Goal: Transaction & Acquisition: Purchase product/service

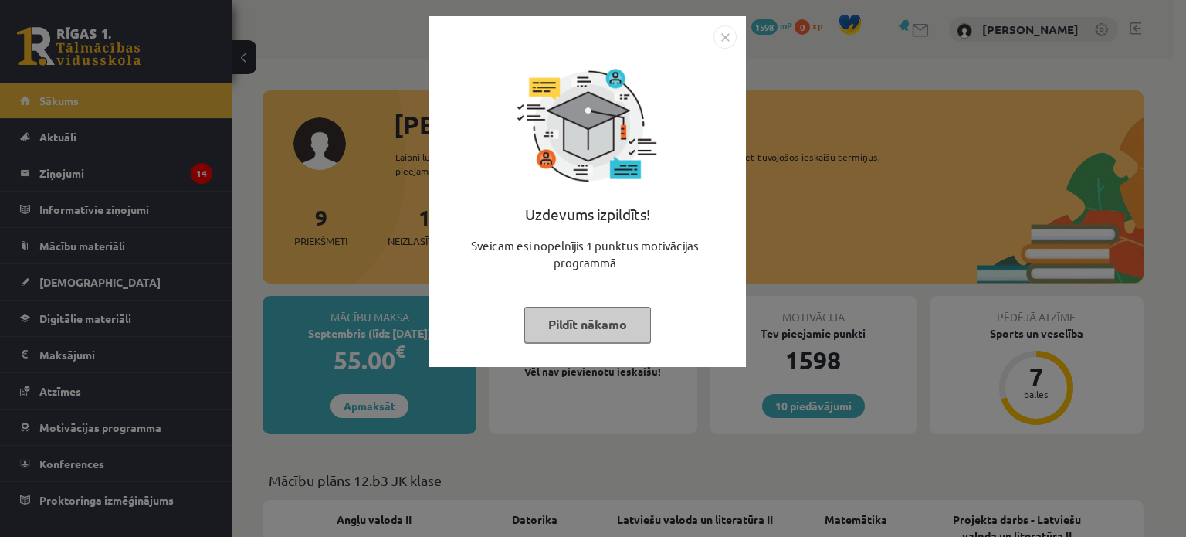
click at [534, 318] on button "Pildīt nākamo" at bounding box center [587, 325] width 127 height 36
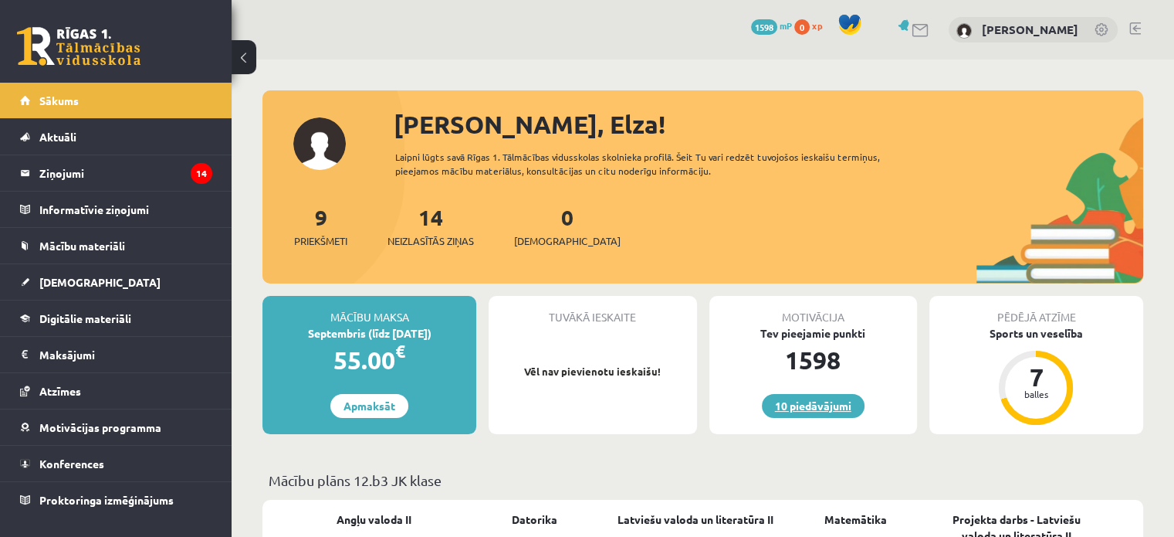
click at [816, 401] on link "10 piedāvājumi" at bounding box center [813, 406] width 103 height 24
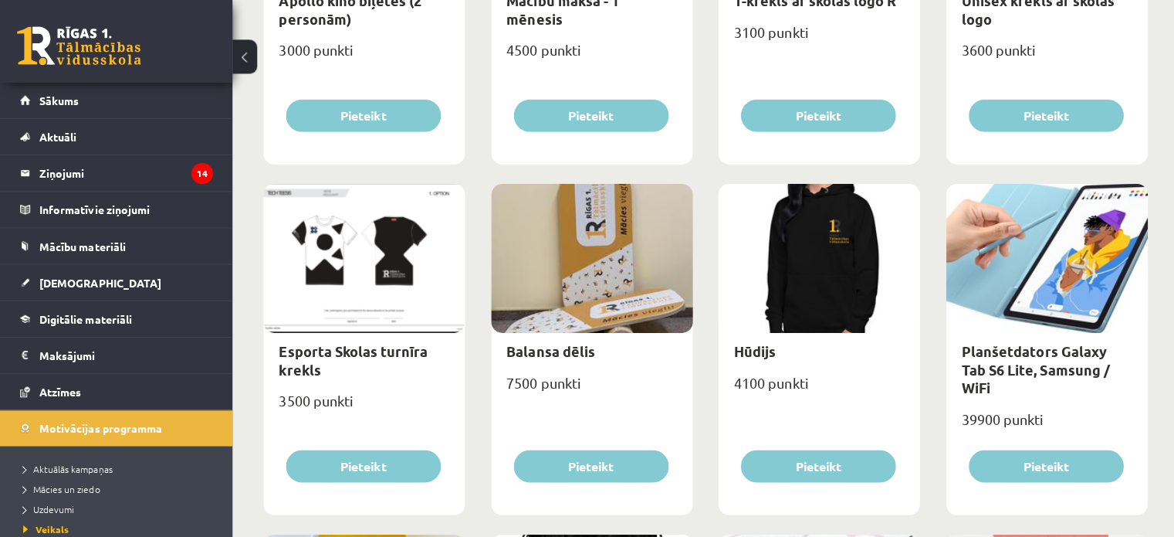
scroll to position [769, 0]
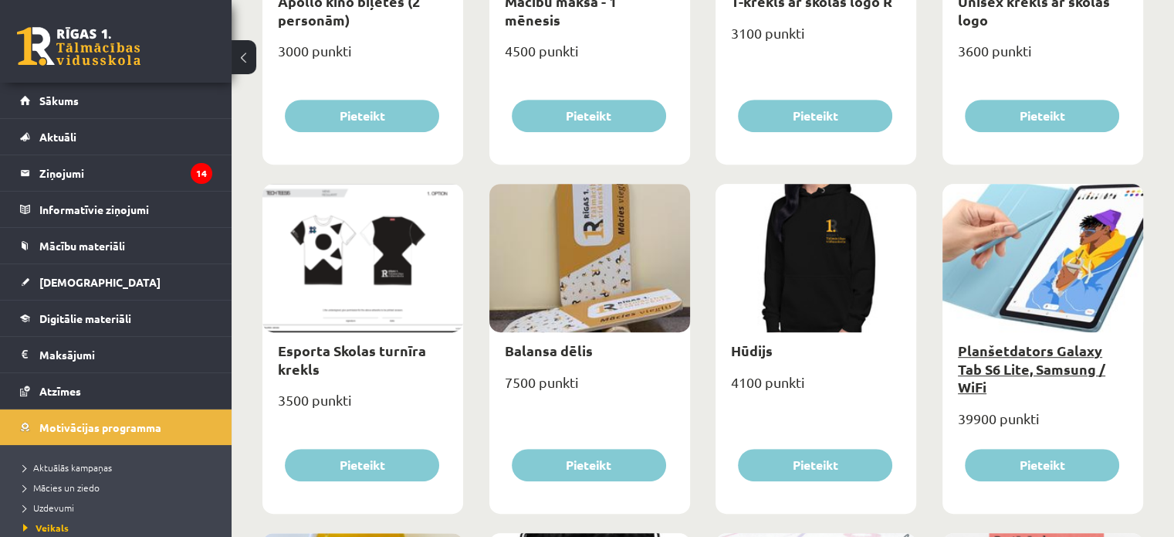
click at [1055, 364] on link "Planšetdators Galaxy Tab S6 Lite, Samsung / WiFi" at bounding box center [1031, 368] width 147 height 54
type input "*"
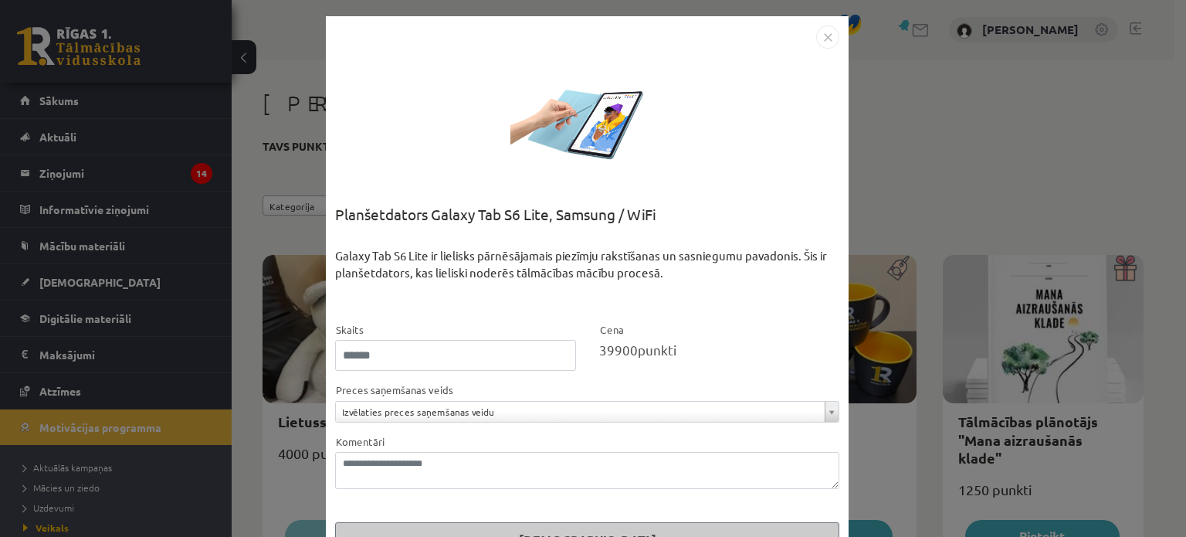
click at [818, 39] on img "Close" at bounding box center [827, 36] width 23 height 23
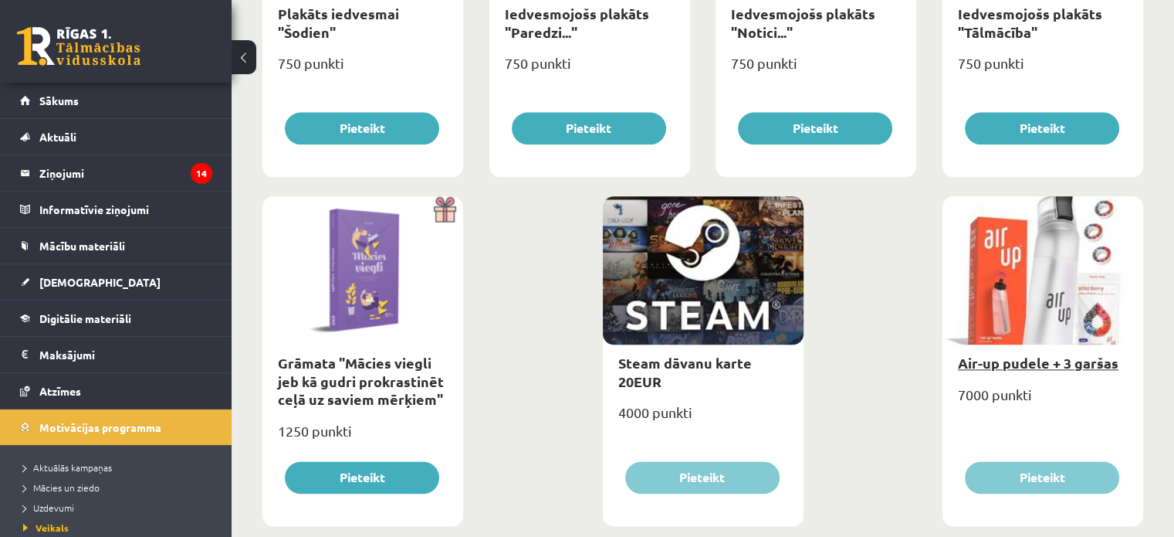
scroll to position [1835, 0]
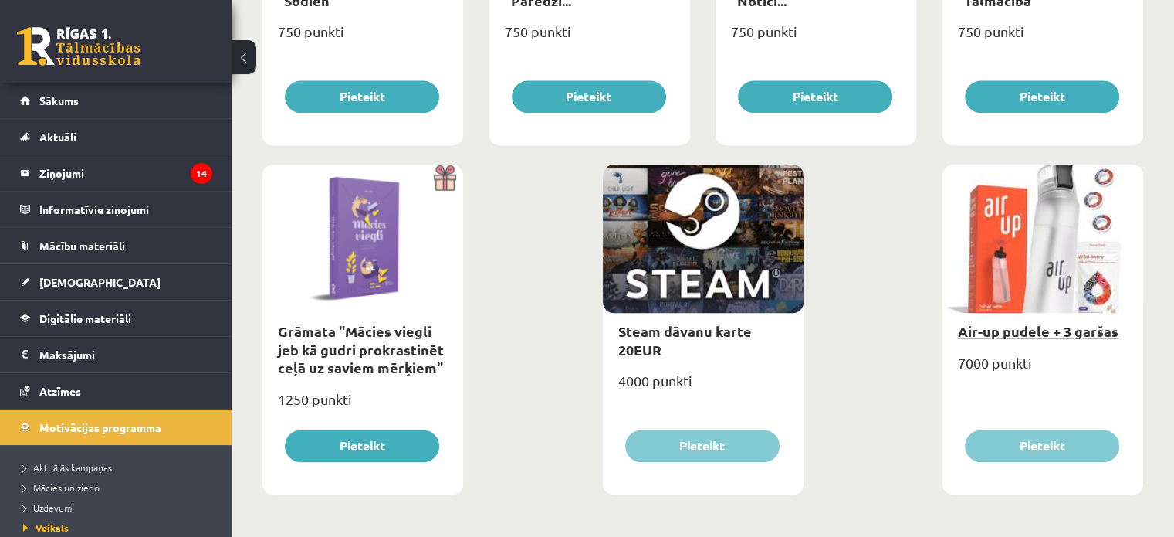
click at [1078, 332] on link "Air-up pudele + 3 garšas" at bounding box center [1038, 331] width 161 height 18
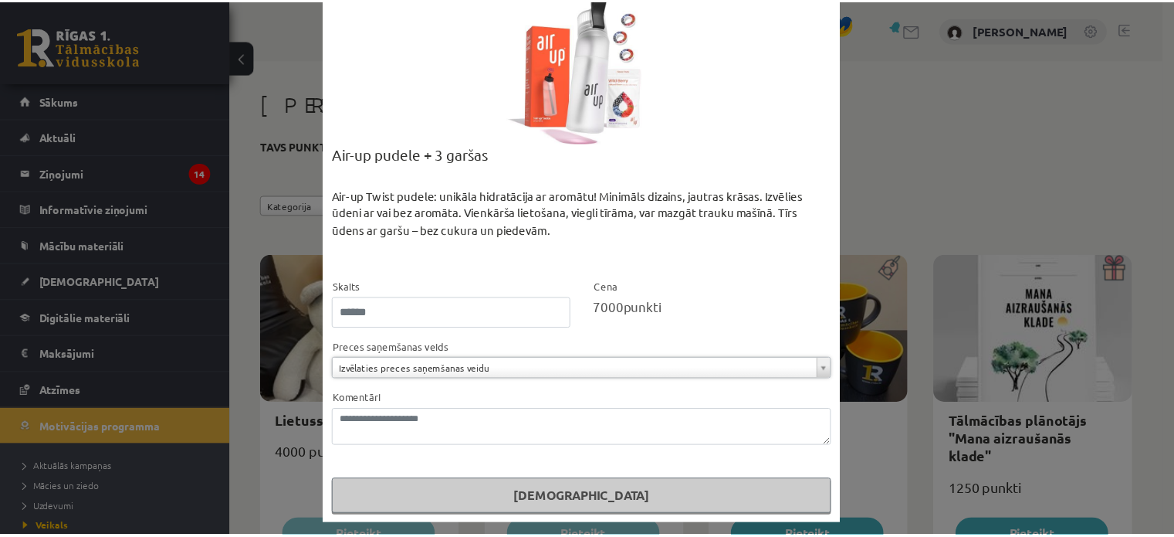
scroll to position [0, 0]
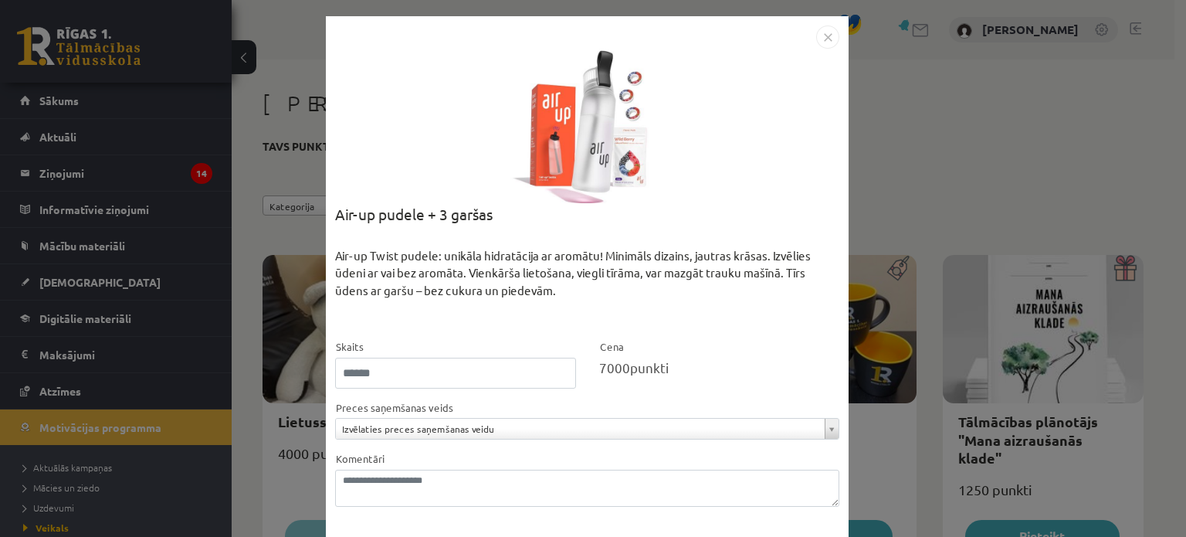
click at [824, 41] on img "Close" at bounding box center [827, 36] width 23 height 23
